Goal: Task Accomplishment & Management: Use online tool/utility

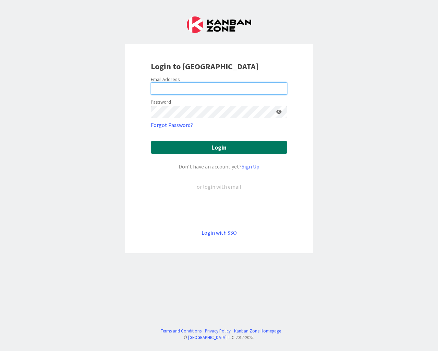
type input "[EMAIL_ADDRESS][DOMAIN_NAME]"
click at [258, 151] on button "Login" at bounding box center [219, 147] width 136 height 13
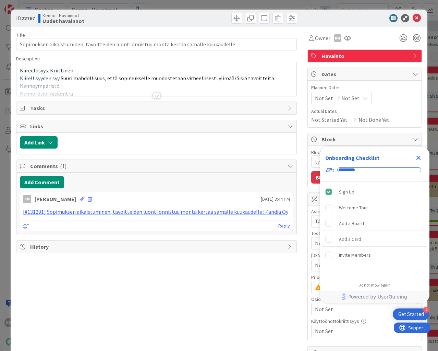
type textarea "x"
click at [419, 158] on icon "Close Checklist" at bounding box center [419, 158] width 4 height 4
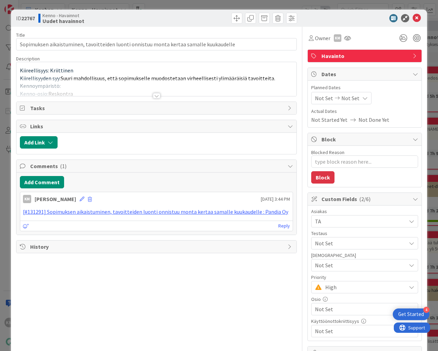
click at [154, 97] on div at bounding box center [157, 95] width 8 height 5
